Goal: Information Seeking & Learning: Check status

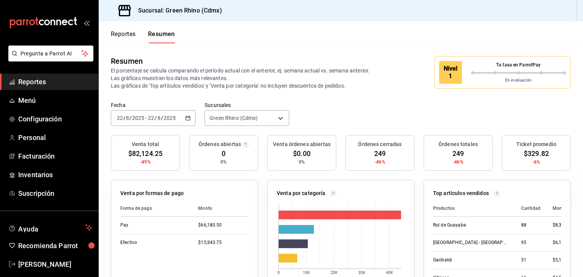
click at [132, 36] on button "Reportes" at bounding box center [123, 36] width 25 height 13
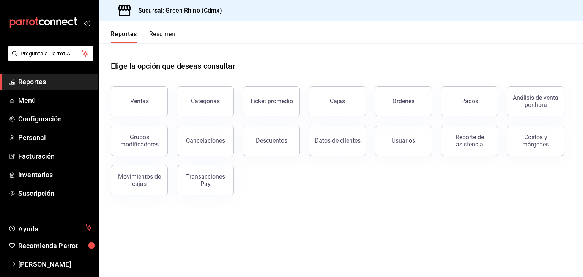
click at [160, 28] on div "Reportes Resumen" at bounding box center [137, 32] width 77 height 22
click at [165, 35] on button "Resumen" at bounding box center [162, 36] width 26 height 13
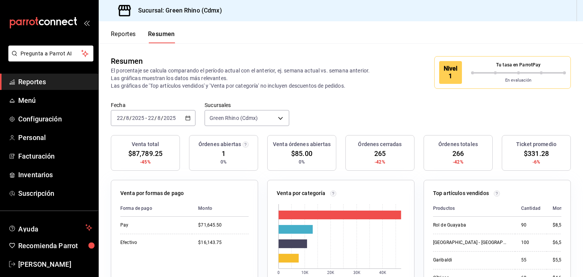
click at [137, 40] on div "Reportes Resumen" at bounding box center [143, 36] width 64 height 13
click at [134, 34] on button "Reportes" at bounding box center [123, 36] width 25 height 13
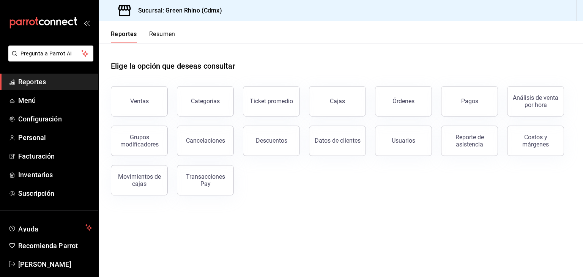
click at [393, 219] on main "Elige la opción que deseas consultar Ventas Categorías Ticket promedio Cajas Ór…" at bounding box center [341, 160] width 484 height 234
click at [465, 91] on button "Pagos" at bounding box center [469, 101] width 57 height 30
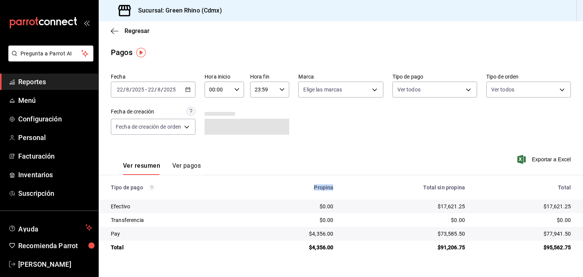
drag, startPoint x: 316, startPoint y: 187, endPoint x: 333, endPoint y: 191, distance: 17.9
click at [333, 193] on th "Propina" at bounding box center [295, 187] width 90 height 24
click at [332, 188] on div "Propina" at bounding box center [294, 187] width 77 height 6
click at [127, 32] on span "Regresar" at bounding box center [136, 30] width 25 height 7
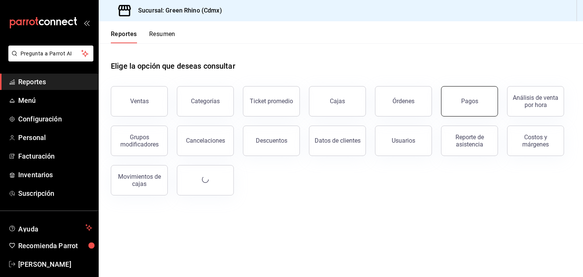
click at [476, 98] on div "Pagos" at bounding box center [469, 100] width 17 height 7
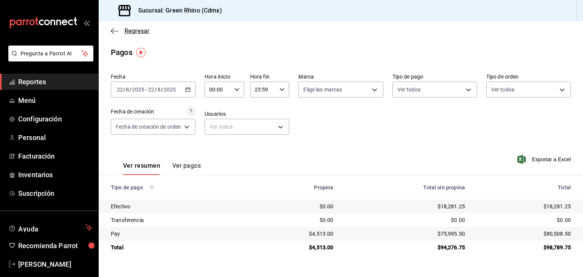
click at [139, 29] on span "Regresar" at bounding box center [136, 30] width 25 height 7
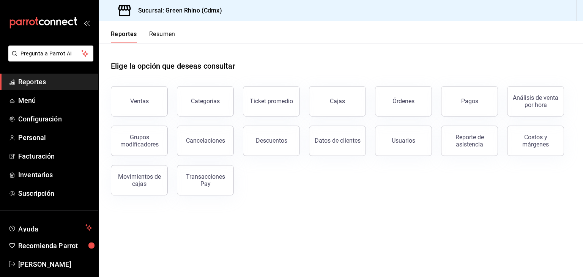
click at [458, 117] on div "Reporte de asistencia" at bounding box center [465, 135] width 66 height 39
click at [470, 99] on div "Pagos" at bounding box center [469, 100] width 17 height 7
